Goal: Use online tool/utility: Use online tool/utility

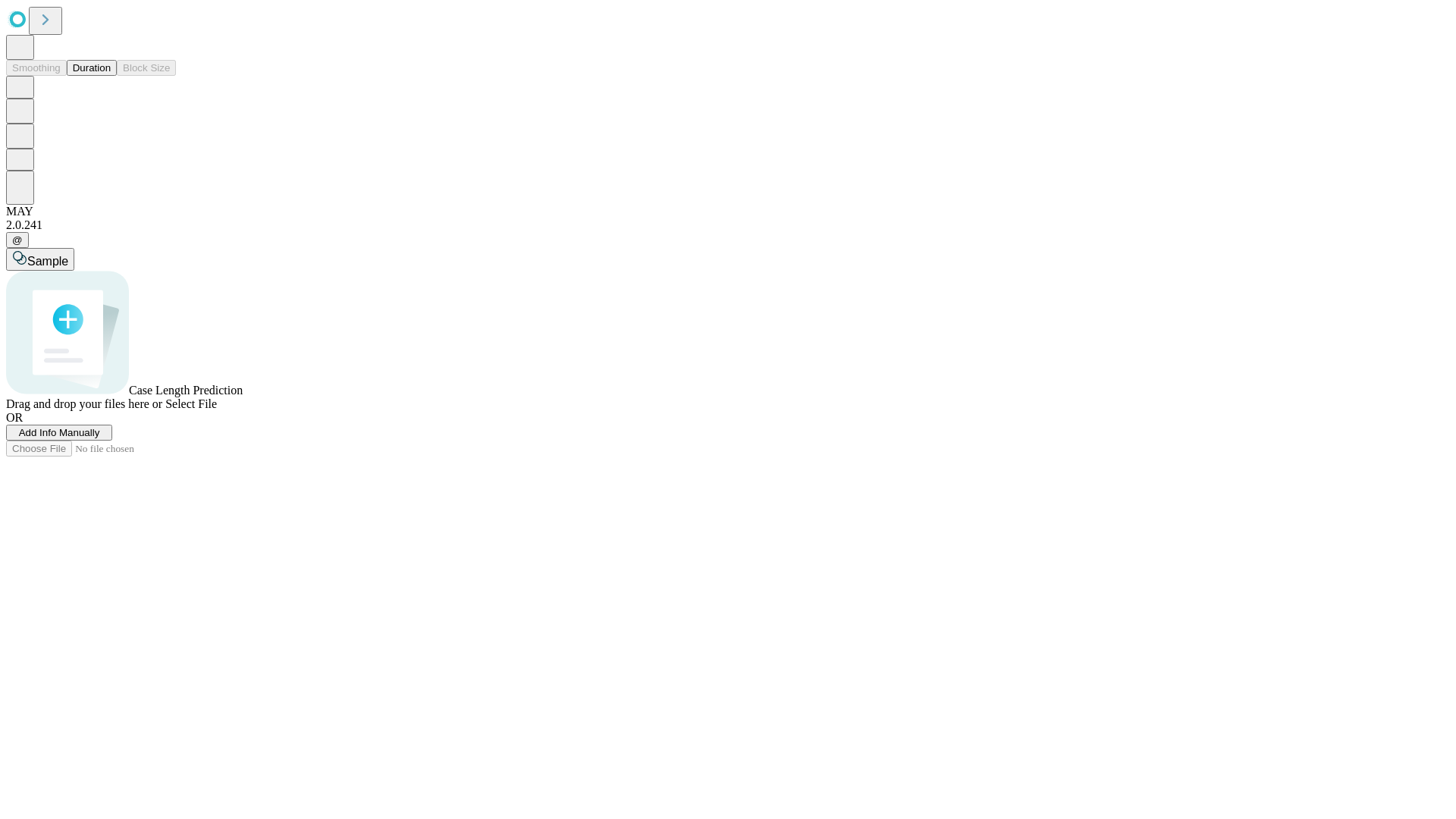
click at [217, 410] on span "Select File" at bounding box center [191, 404] width 51 height 13
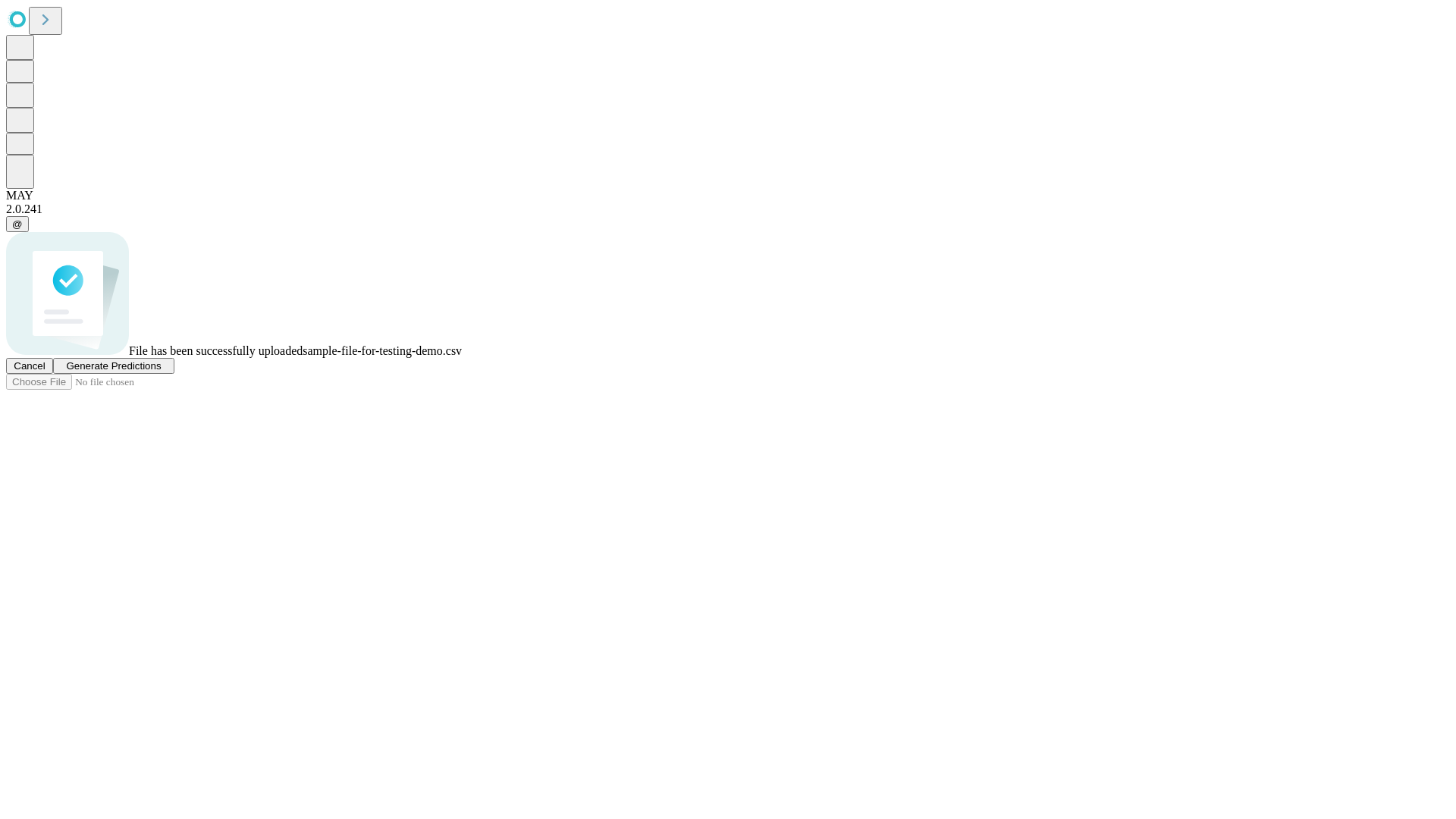
click at [161, 372] on span "Generate Predictions" at bounding box center [113, 366] width 94 height 11
